Goal: Task Accomplishment & Management: Manage account settings

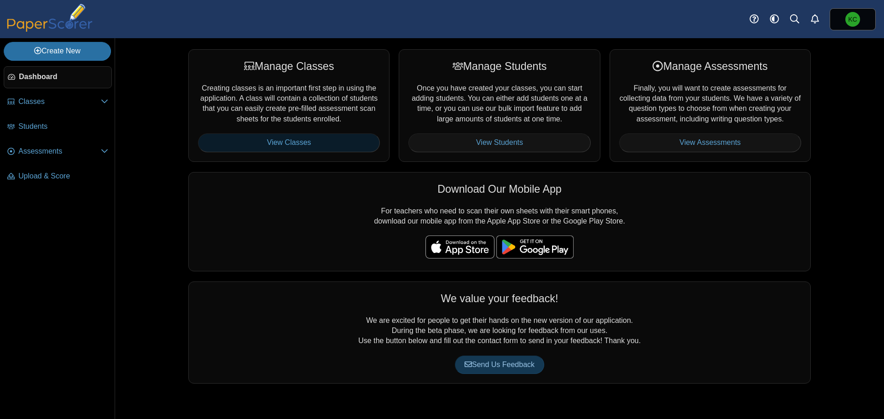
click at [320, 141] on link "View Classes" at bounding box center [289, 143] width 182 height 18
click at [319, 142] on link "View Classes" at bounding box center [289, 143] width 182 height 18
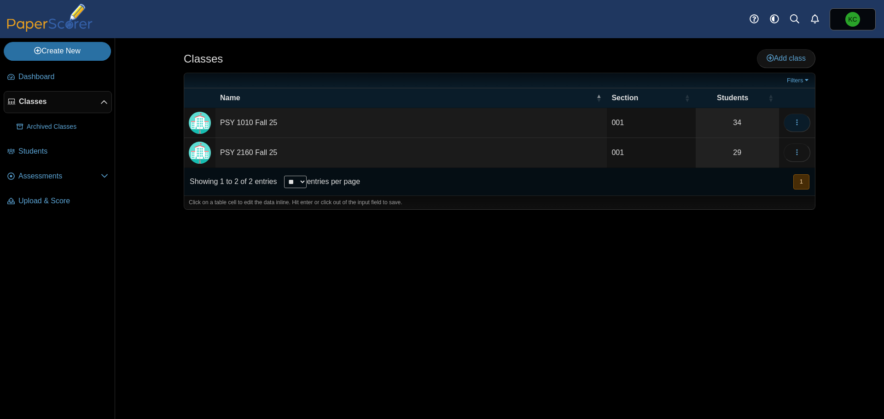
click at [794, 121] on icon "button" at bounding box center [796, 122] width 7 height 7
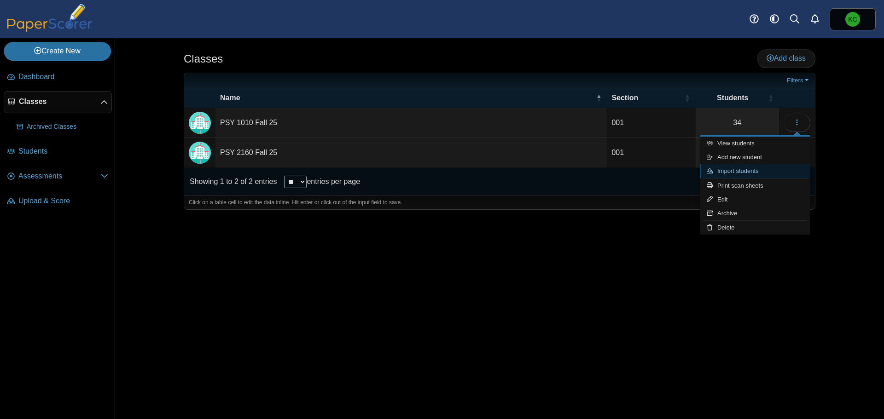
click at [727, 170] on link "Import students" at bounding box center [755, 171] width 110 height 14
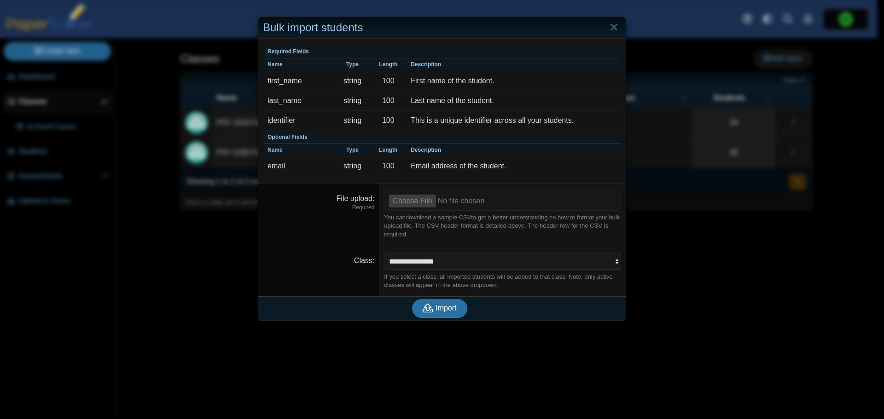
click at [425, 219] on link "download a sample CSV" at bounding box center [438, 217] width 65 height 7
click at [612, 30] on link "Close" at bounding box center [614, 28] width 14 height 16
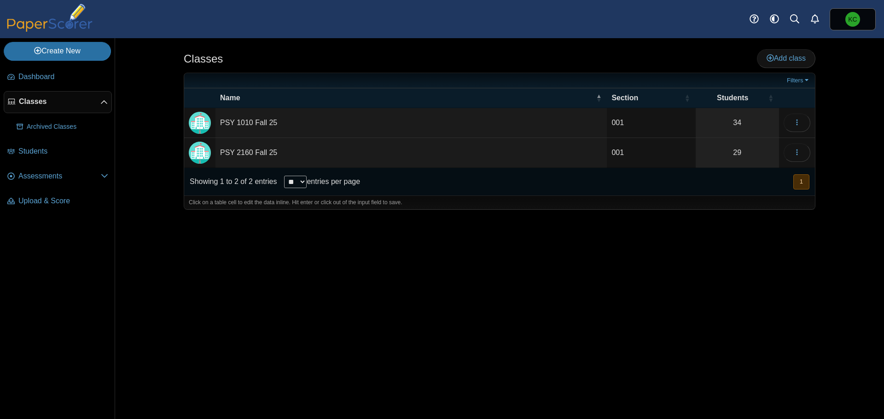
click at [266, 126] on td "PSY 1010 Fall 25" at bounding box center [410, 123] width 391 height 30
click at [619, 253] on div "Classes Add class Filters 001" at bounding box center [499, 228] width 691 height 381
click at [225, 122] on td "PSY 1010 Fall 25" at bounding box center [410, 123] width 391 height 30
click at [225, 122] on input "**********" at bounding box center [411, 123] width 382 height 18
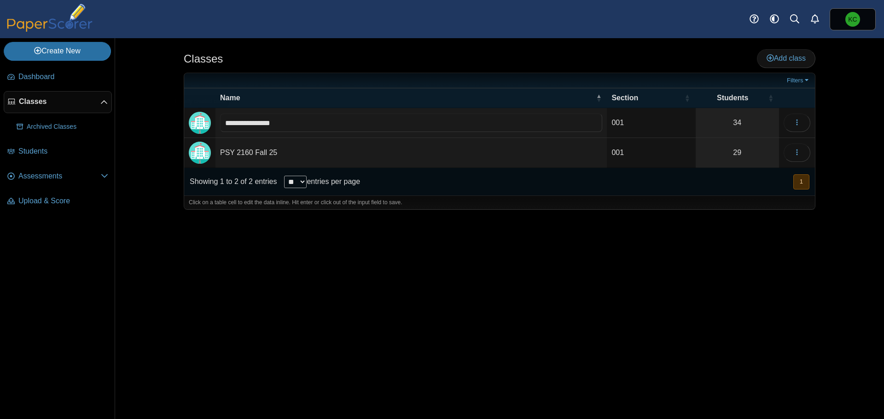
click at [207, 122] on img "Locally created class" at bounding box center [200, 123] width 22 height 22
click at [745, 122] on link "34" at bounding box center [737, 122] width 83 height 29
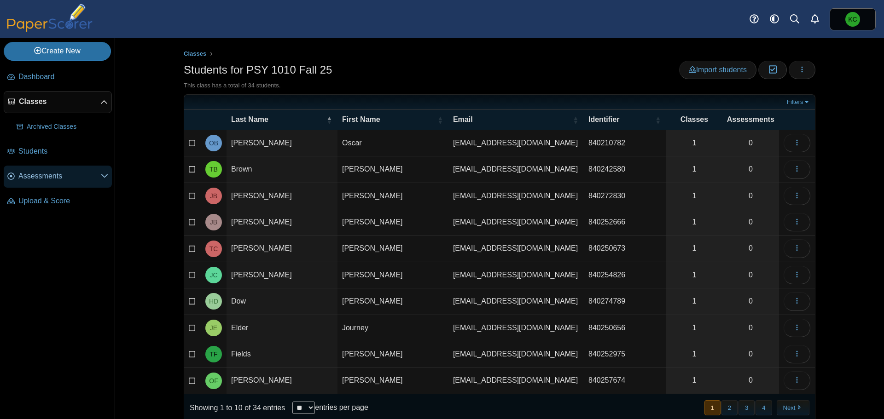
click at [103, 179] on icon at bounding box center [104, 175] width 7 height 7
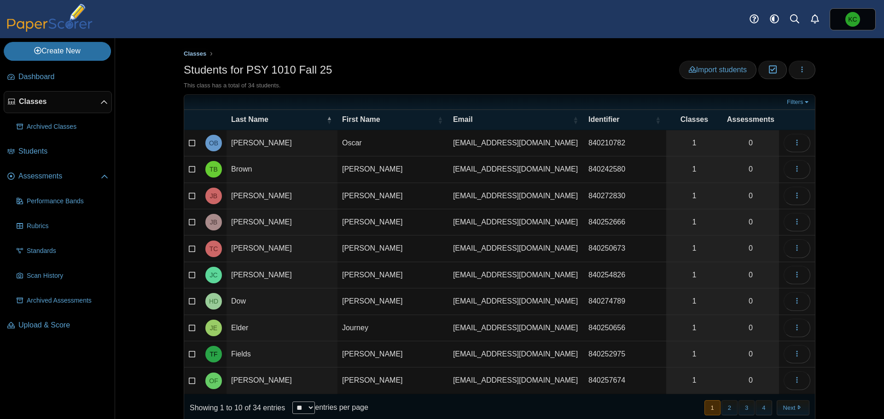
click at [198, 50] on span "Classes" at bounding box center [195, 53] width 23 height 7
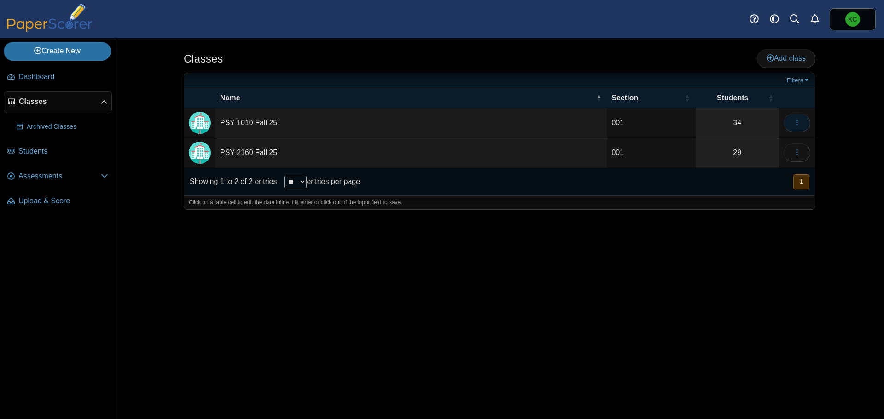
click at [797, 124] on use "button" at bounding box center [796, 123] width 1 height 6
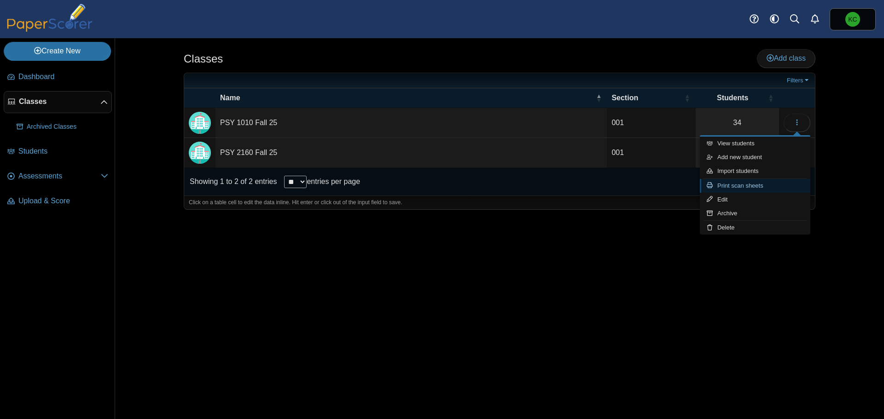
click at [769, 187] on link "Print scan sheets" at bounding box center [755, 186] width 110 height 14
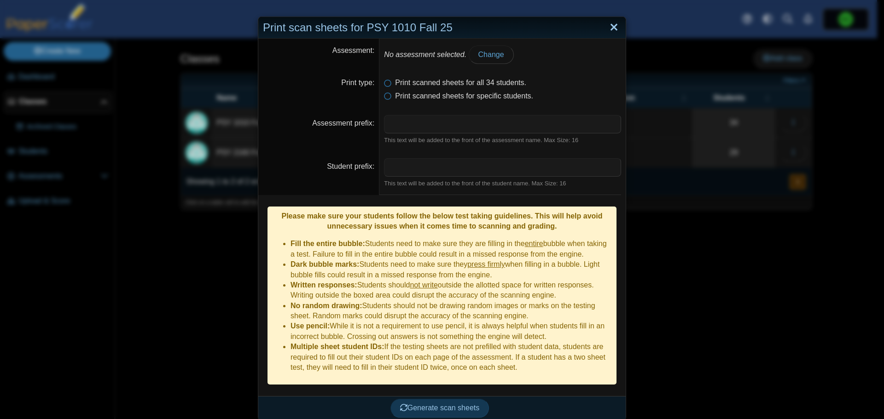
click at [611, 30] on link "Close" at bounding box center [614, 28] width 14 height 16
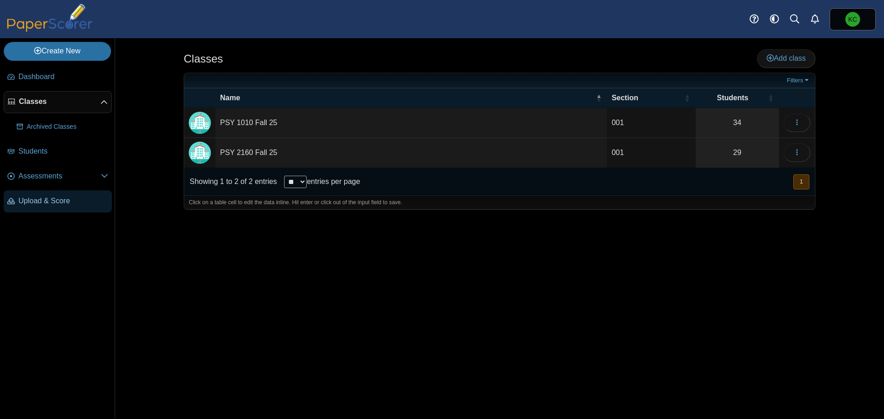
click at [44, 201] on span "Upload & Score" at bounding box center [63, 201] width 90 height 10
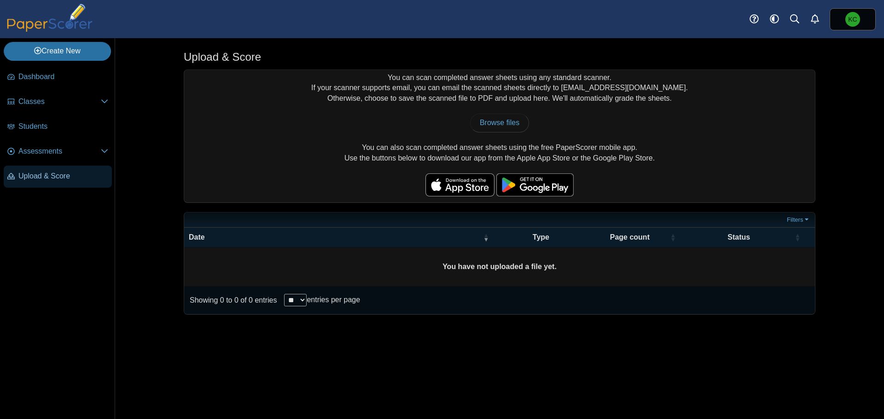
click at [42, 180] on span "Upload & Score" at bounding box center [63, 176] width 90 height 10
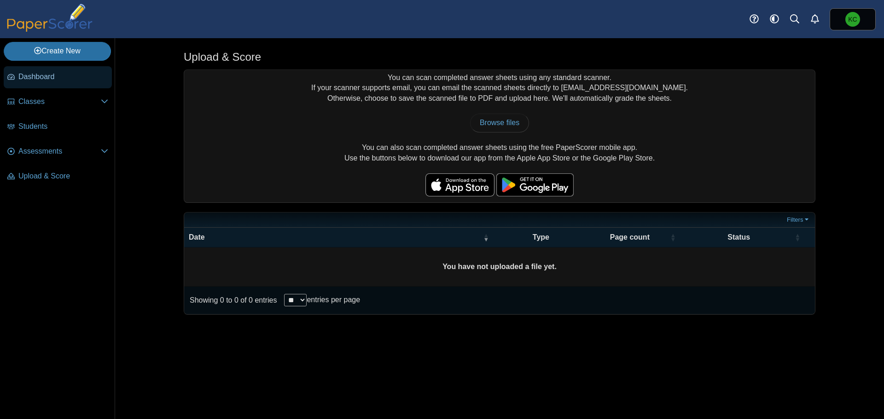
click at [55, 79] on span "Dashboard" at bounding box center [63, 77] width 90 height 10
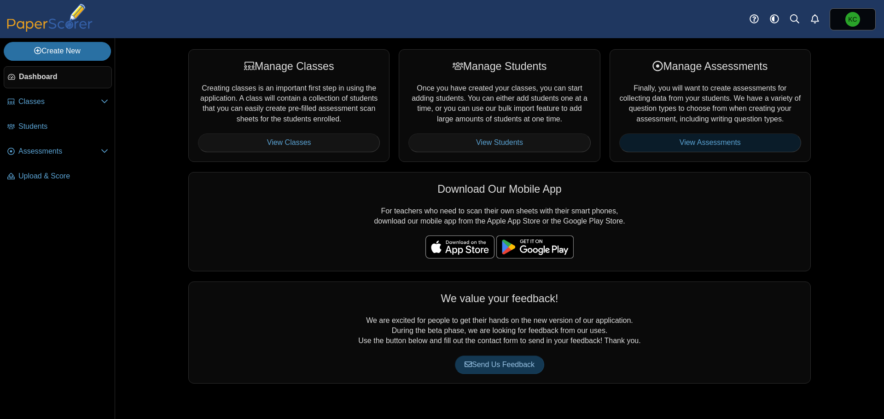
click at [706, 142] on link "View Assessments" at bounding box center [710, 143] width 182 height 18
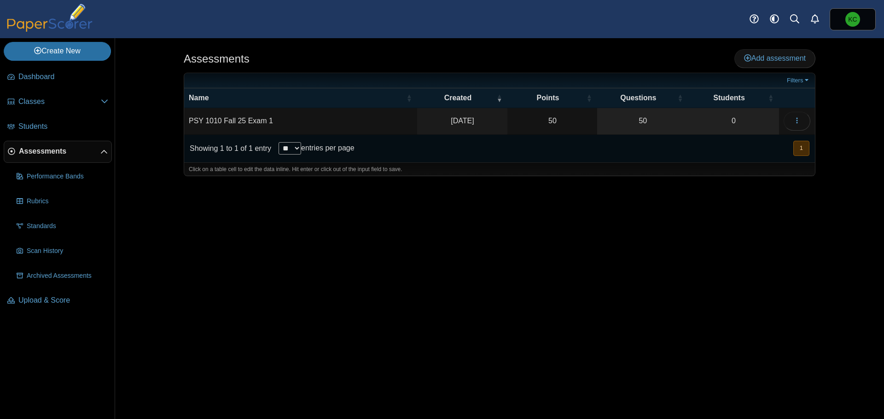
click at [565, 120] on td "50" at bounding box center [552, 121] width 90 height 26
click at [642, 121] on link "50" at bounding box center [642, 121] width 91 height 26
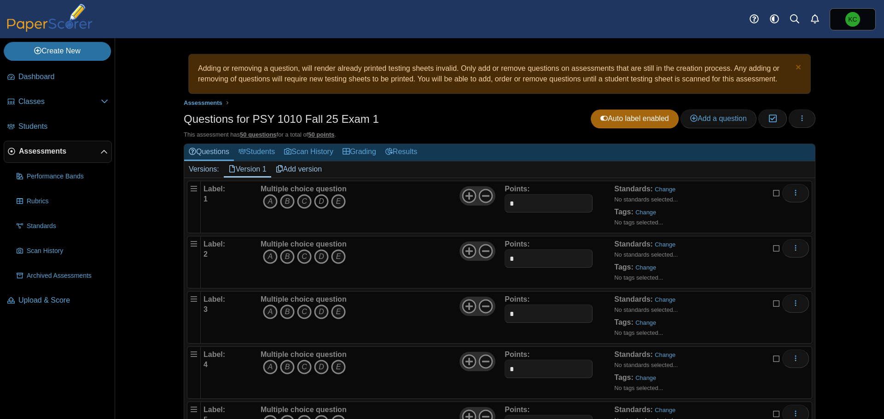
click at [317, 200] on icon "D" at bounding box center [321, 201] width 15 height 15
click at [316, 200] on icon "D" at bounding box center [321, 201] width 15 height 15
click at [319, 200] on icon "D" at bounding box center [321, 201] width 15 height 15
drag, startPoint x: 265, startPoint y: 258, endPoint x: 267, endPoint y: 262, distance: 5.1
click at [265, 258] on icon "A" at bounding box center [270, 257] width 15 height 15
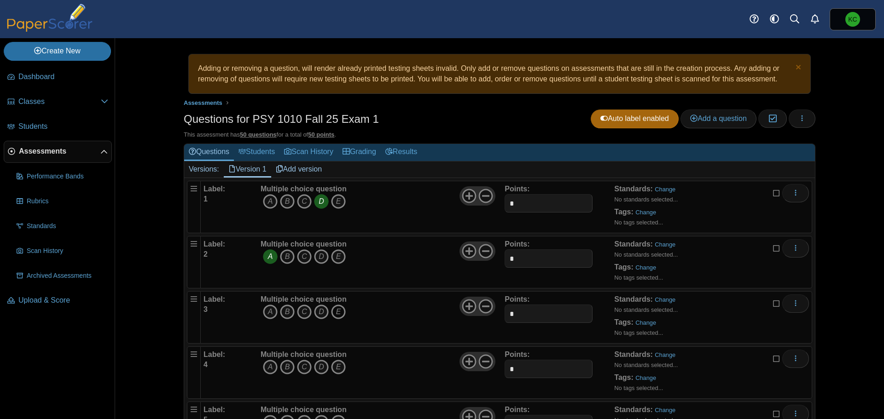
click at [340, 312] on icon "E" at bounding box center [338, 312] width 15 height 15
click at [320, 363] on icon "D" at bounding box center [321, 367] width 15 height 15
click at [285, 416] on icon "B" at bounding box center [287, 422] width 15 height 15
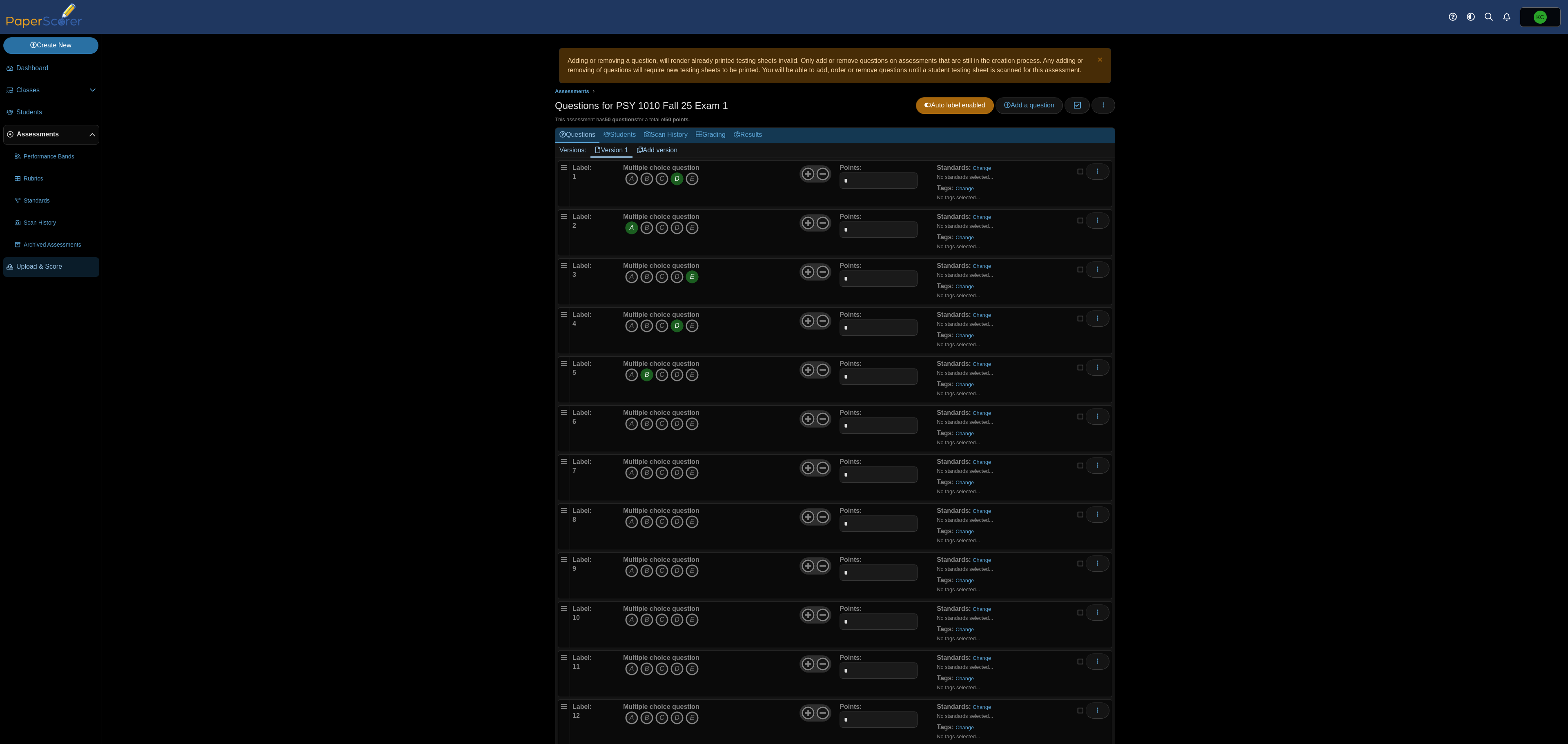
click at [34, 266] on span "Upload & Score" at bounding box center [56, 267] width 80 height 9
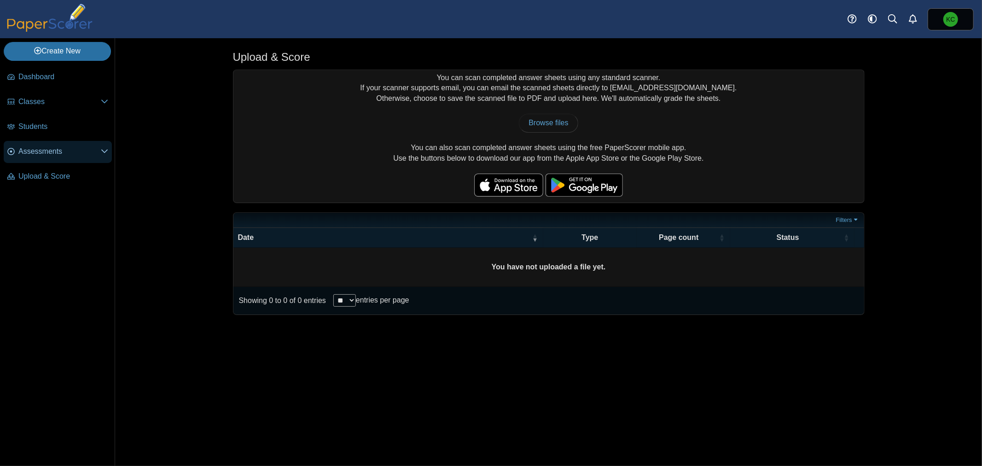
click at [40, 156] on span "Assessments" at bounding box center [59, 151] width 82 height 10
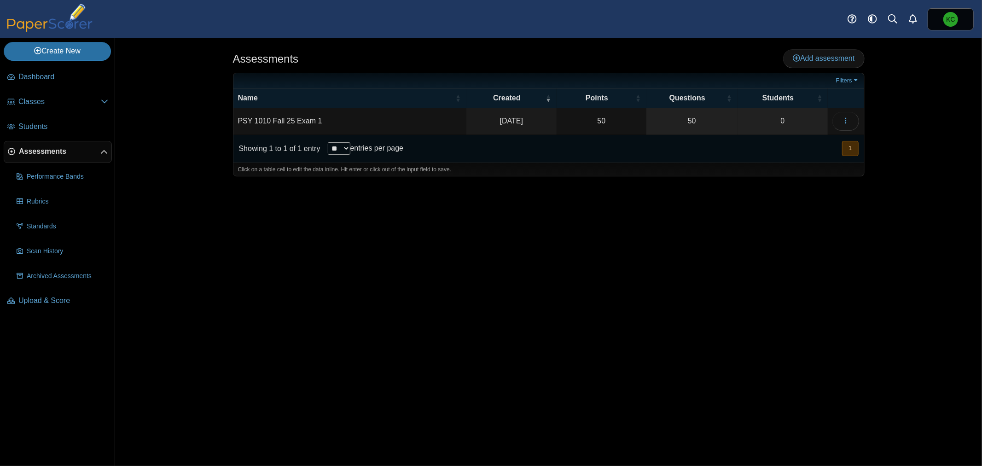
click at [295, 118] on td "PSY 1010 Fall 25 Exam 1" at bounding box center [349, 121] width 233 height 26
click at [687, 116] on link "50" at bounding box center [691, 121] width 91 height 26
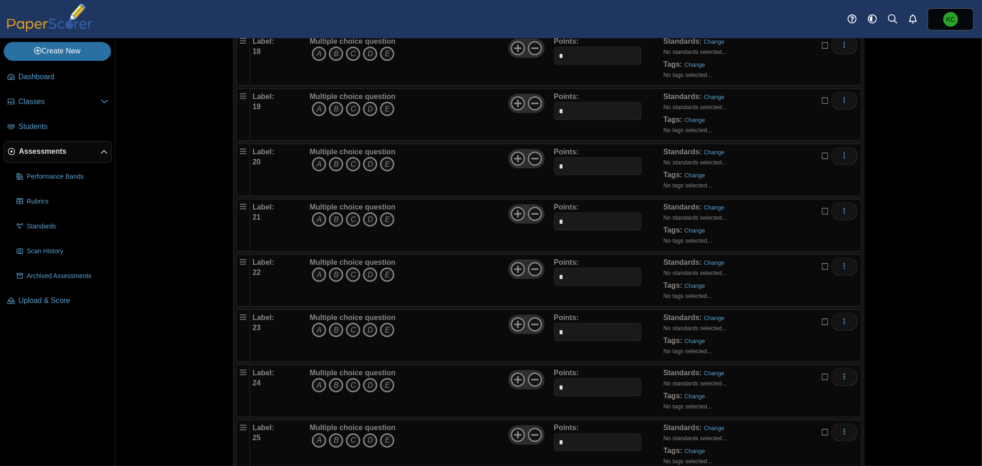
scroll to position [1125, 0]
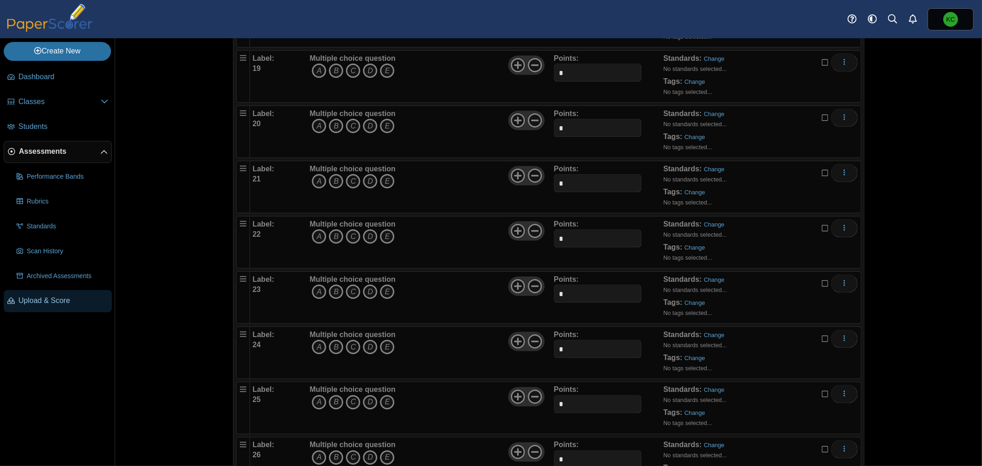
click at [35, 306] on link "Upload & Score" at bounding box center [58, 301] width 108 height 22
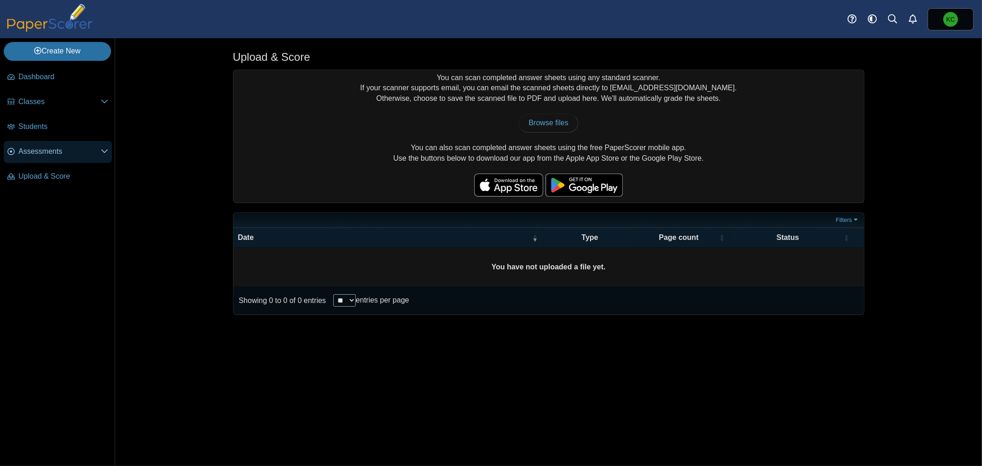
click at [38, 154] on span "Assessments" at bounding box center [59, 151] width 82 height 10
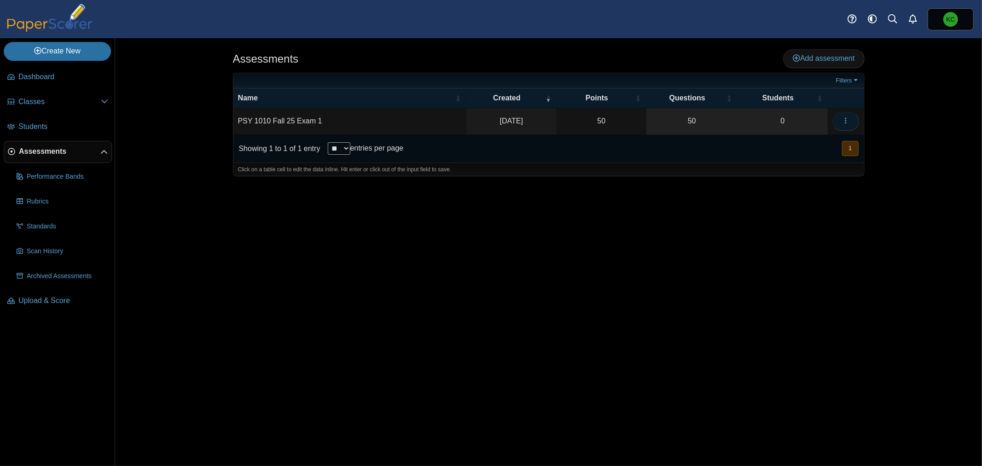
click at [844, 115] on button "button" at bounding box center [845, 121] width 27 height 18
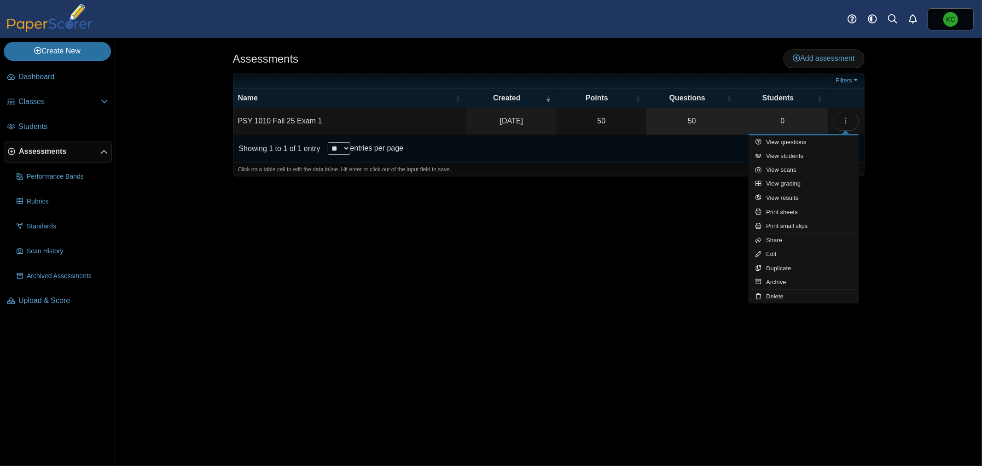
click at [502, 321] on div "Assessments Add assessment 50 0" at bounding box center [548, 252] width 691 height 428
